Goal: Task Accomplishment & Management: Manage account settings

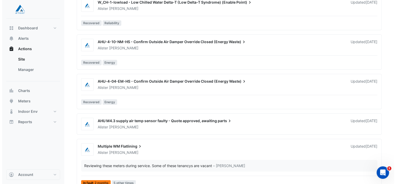
scroll to position [292, 0]
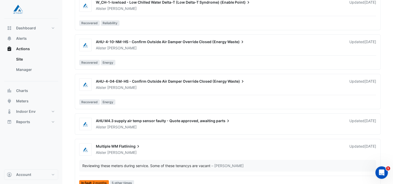
click at [175, 46] on div "[PERSON_NAME]" at bounding box center [219, 47] width 248 height 5
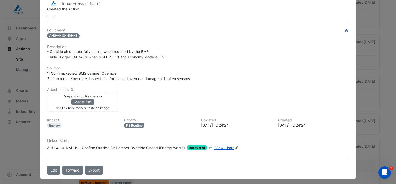
scroll to position [61, 0]
click at [226, 146] on span "View Chart" at bounding box center [225, 147] width 18 height 4
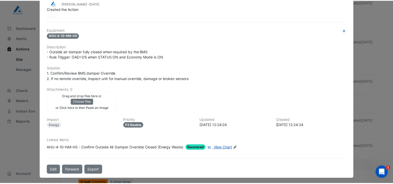
scroll to position [0, 0]
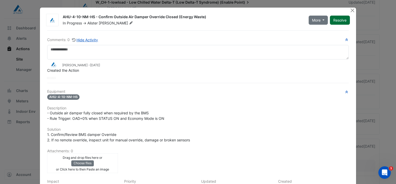
click at [340, 18] on button "Resolve" at bounding box center [340, 20] width 20 height 9
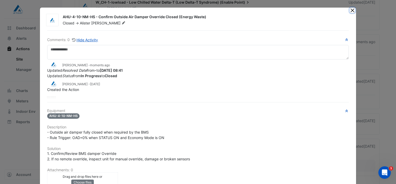
click at [350, 10] on button "Close" at bounding box center [352, 10] width 5 height 5
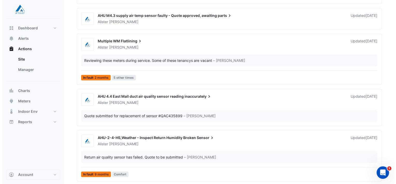
scroll to position [357, 0]
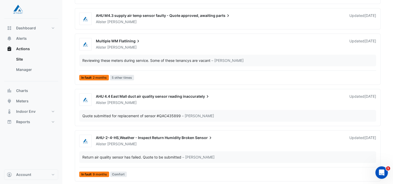
click at [168, 40] on div "Multiple WM Flatlining" at bounding box center [219, 41] width 247 height 6
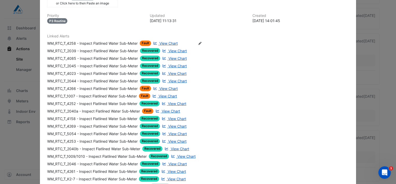
scroll to position [144, 0]
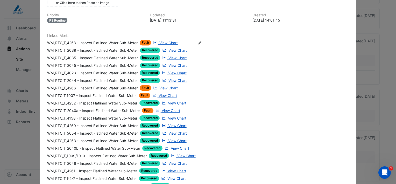
click at [166, 40] on span "View Chart" at bounding box center [169, 42] width 18 height 4
